Goal: Complete application form

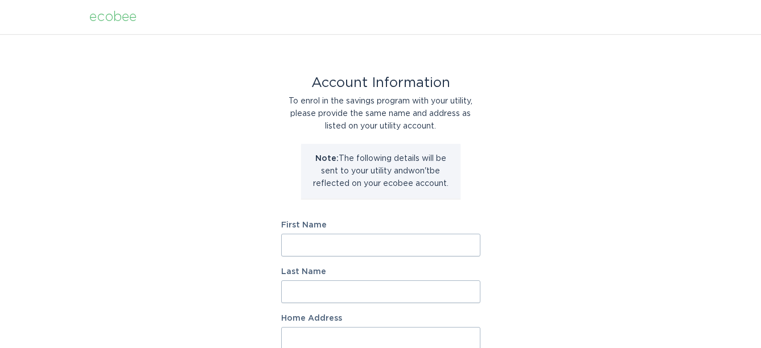
click at [312, 245] on input "First Name" at bounding box center [380, 245] width 199 height 23
type input "Timothy J."
click at [310, 291] on input "Last Name" at bounding box center [380, 291] width 199 height 23
type input "OConnor"
type input "835 Myers Drive Northeast"
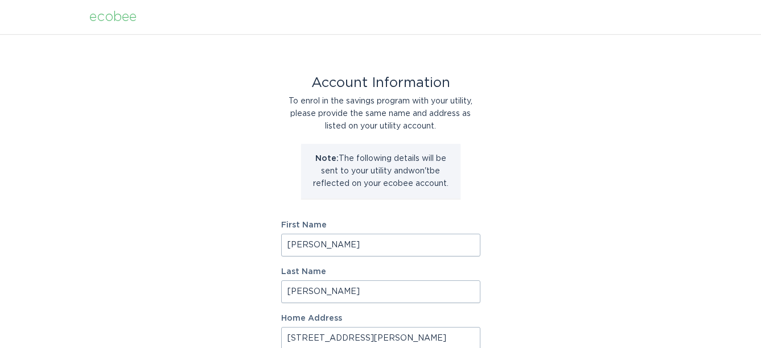
type input "Owatonna"
type input "55060"
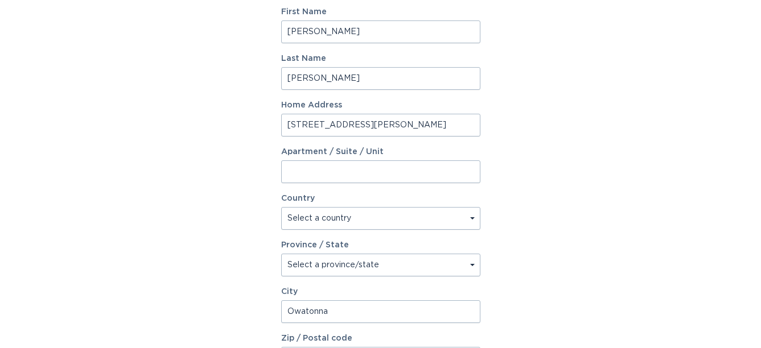
scroll to position [228, 0]
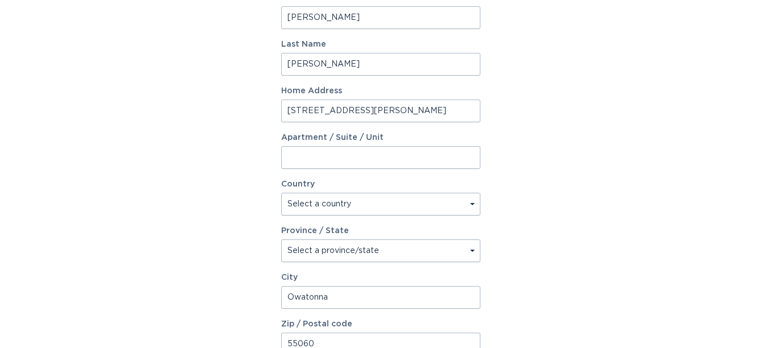
click at [472, 203] on select "Select a country Canada USA" at bounding box center [380, 204] width 199 height 23
select select "US"
click at [281, 193] on select "Select a country Canada USA" at bounding box center [380, 204] width 199 height 23
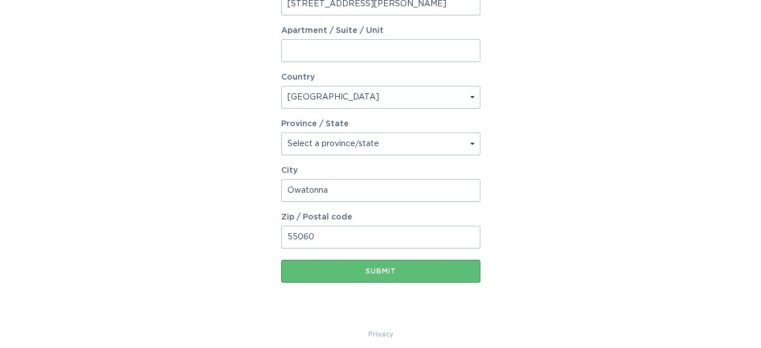
scroll to position [341, 0]
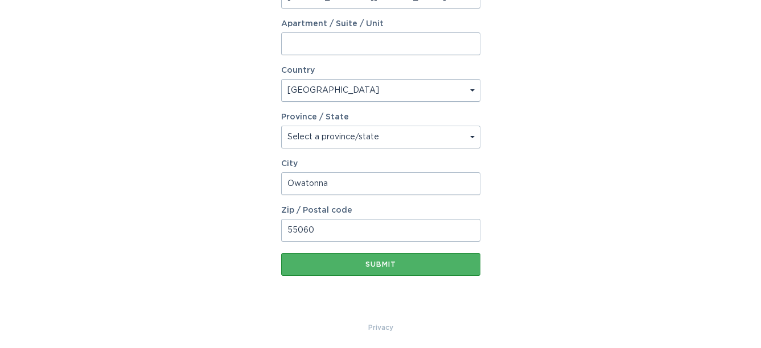
click at [380, 259] on button "Submit" at bounding box center [380, 264] width 199 height 23
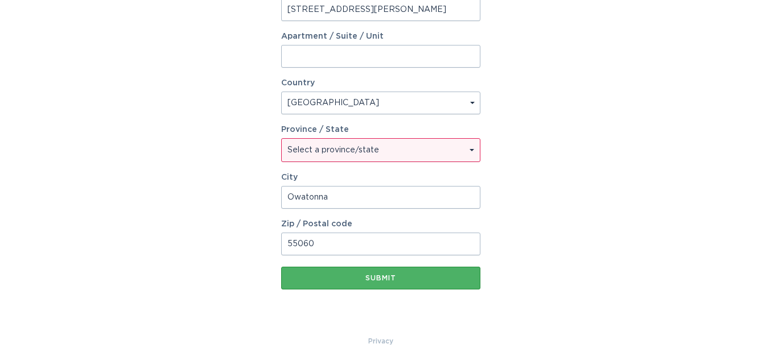
scroll to position [354, 0]
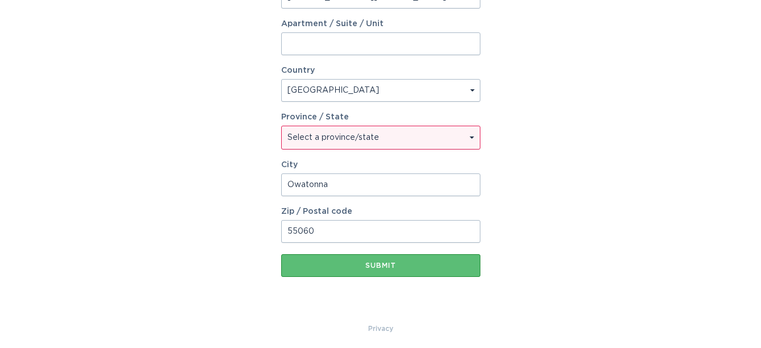
click at [470, 137] on select "Select a province/state Alabama Alaska American Samoa Arizona Arkansas Californ…" at bounding box center [381, 137] width 198 height 23
select select "MN"
click at [282, 126] on select "Select a province/state Alabama Alaska American Samoa Arizona Arkansas Californ…" at bounding box center [381, 137] width 198 height 23
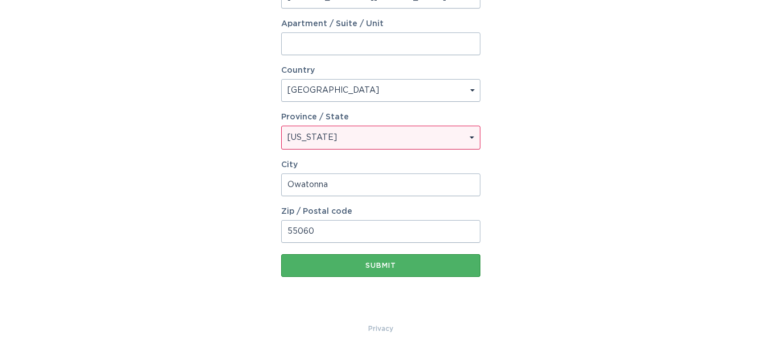
click at [372, 264] on div "Submit" at bounding box center [381, 265] width 188 height 7
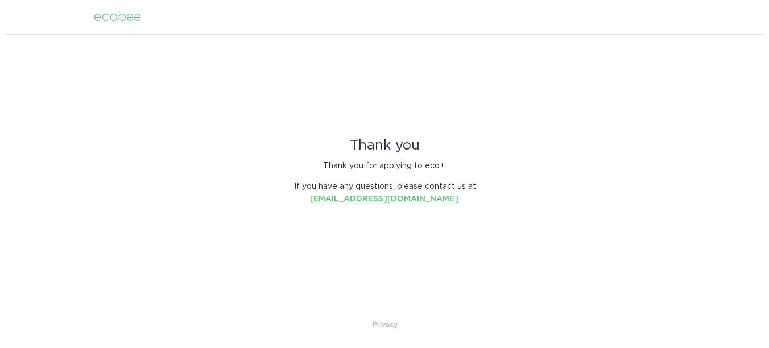
scroll to position [0, 0]
